Goal: Contribute content: Contribute content

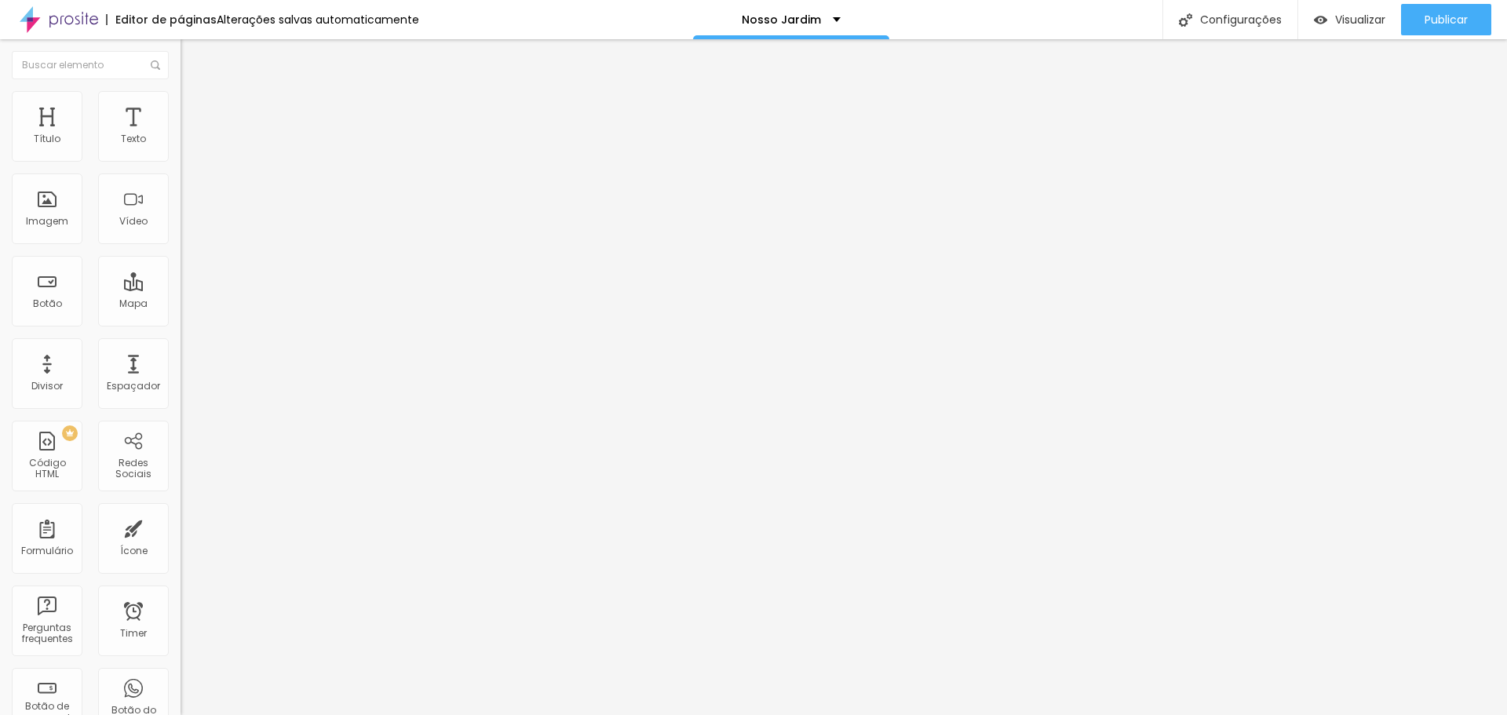
click at [180, 135] on span "Trocar imagem" at bounding box center [223, 128] width 86 height 13
click at [1460, 23] on span "Publicar" at bounding box center [1445, 19] width 43 height 13
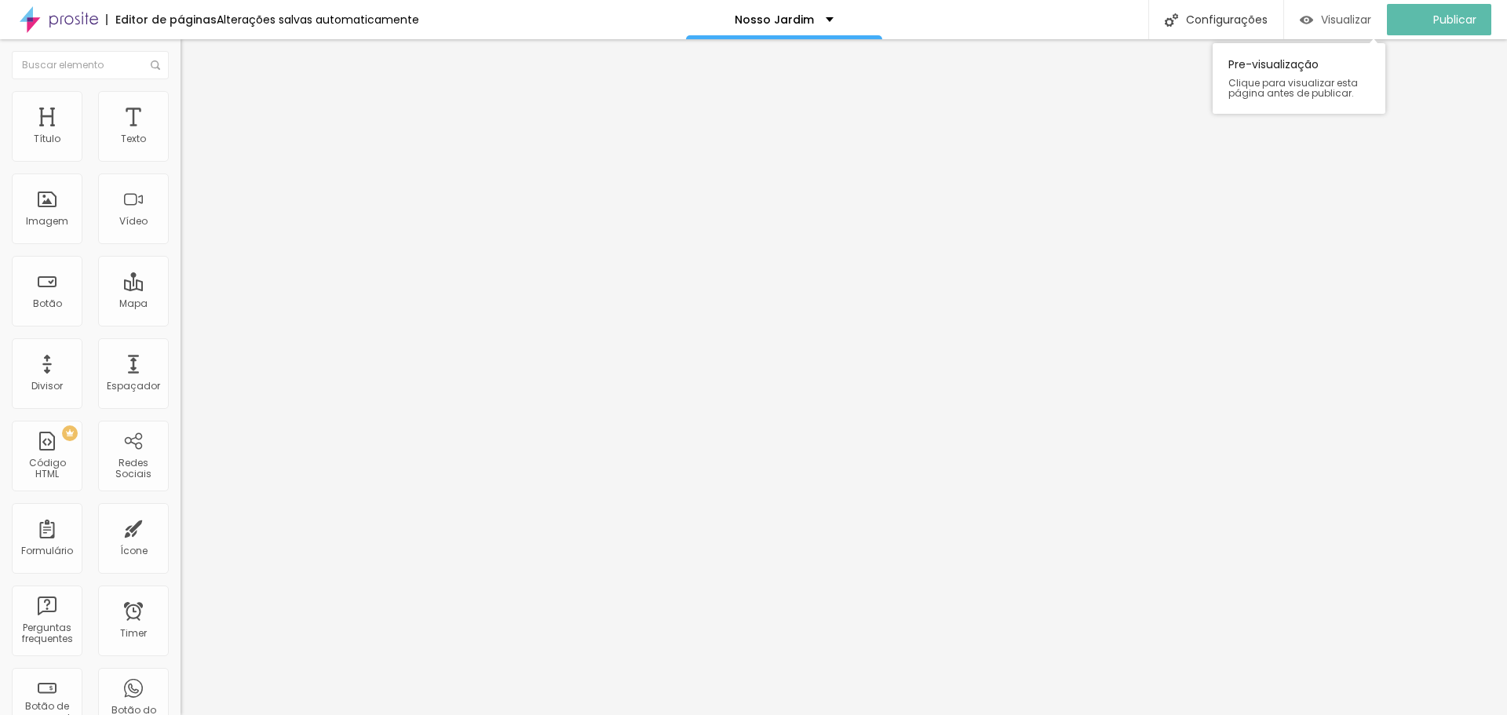
click at [1351, 15] on span "Visualizar" at bounding box center [1346, 19] width 50 height 13
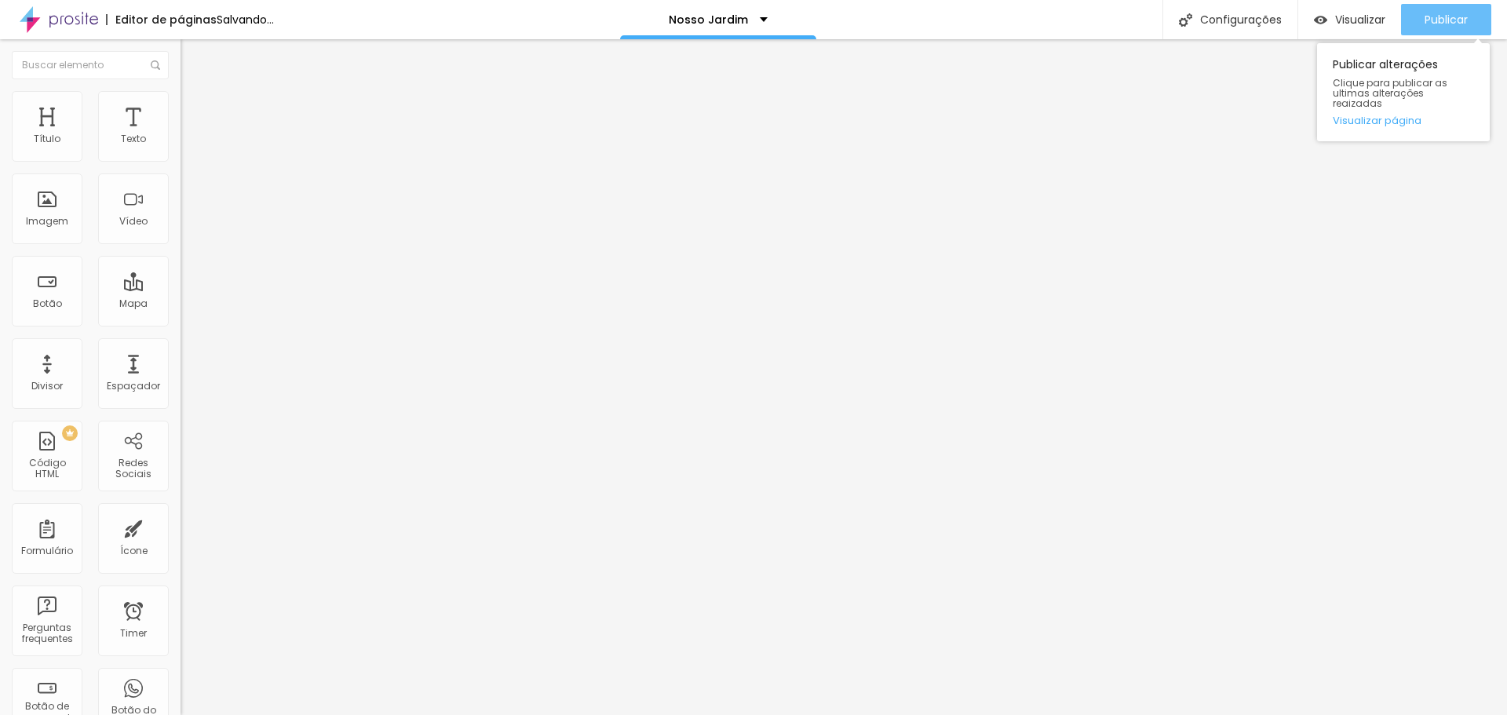
click at [1466, 13] on span "Publicar" at bounding box center [1445, 19] width 43 height 13
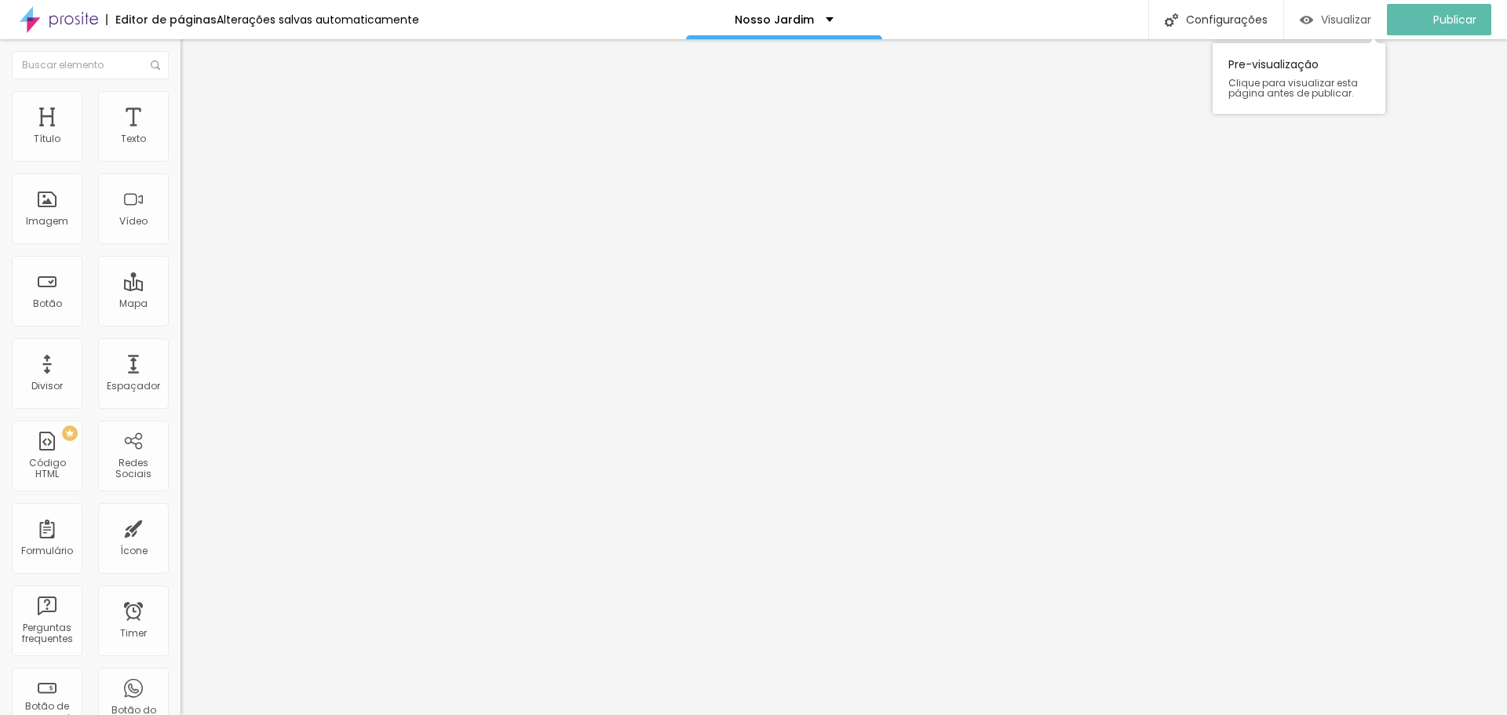
click at [1351, 22] on span "Visualizar" at bounding box center [1346, 19] width 50 height 13
